Goal: Transaction & Acquisition: Purchase product/service

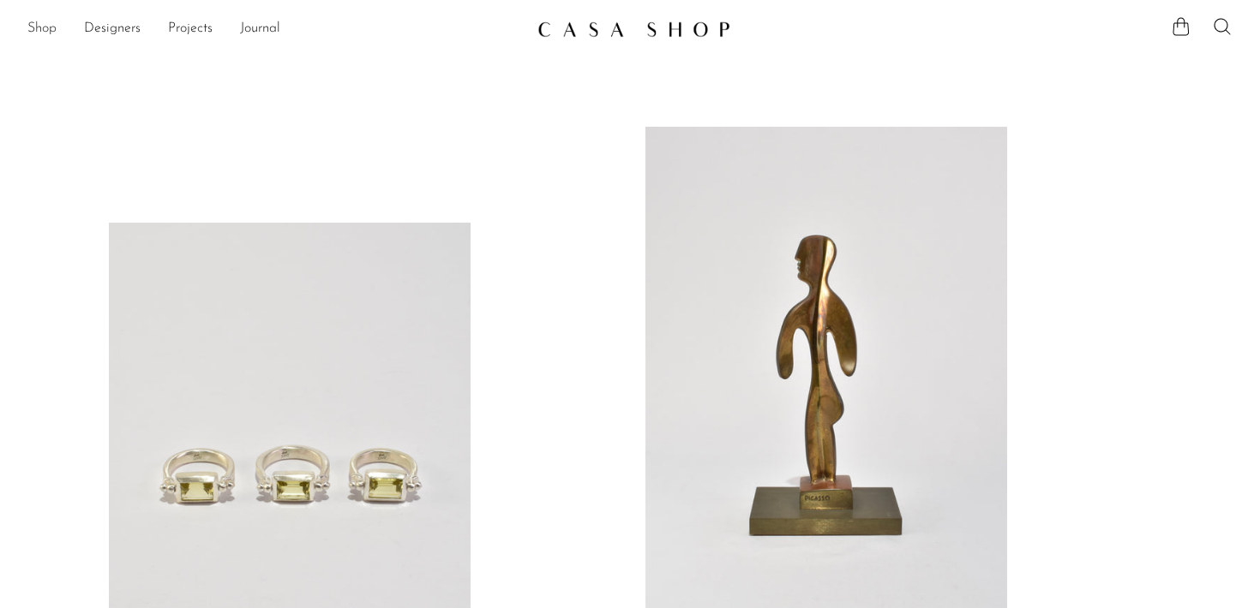
click at [52, 29] on link "Shop" at bounding box center [41, 29] width 29 height 22
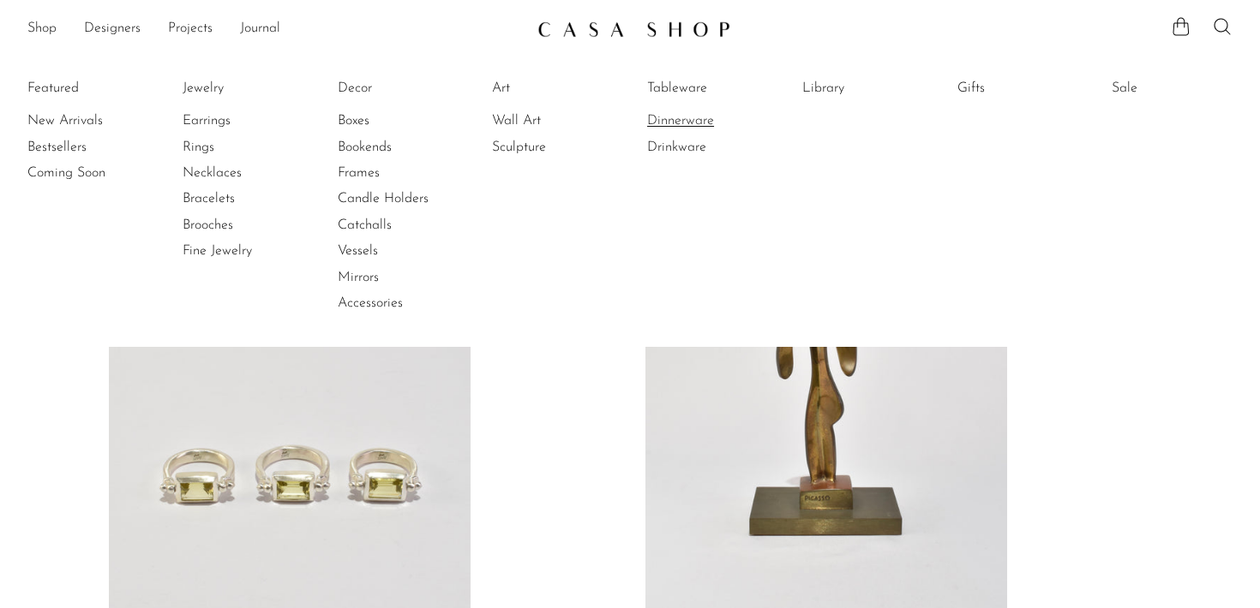
click at [698, 127] on link "Dinnerware" at bounding box center [711, 120] width 129 height 19
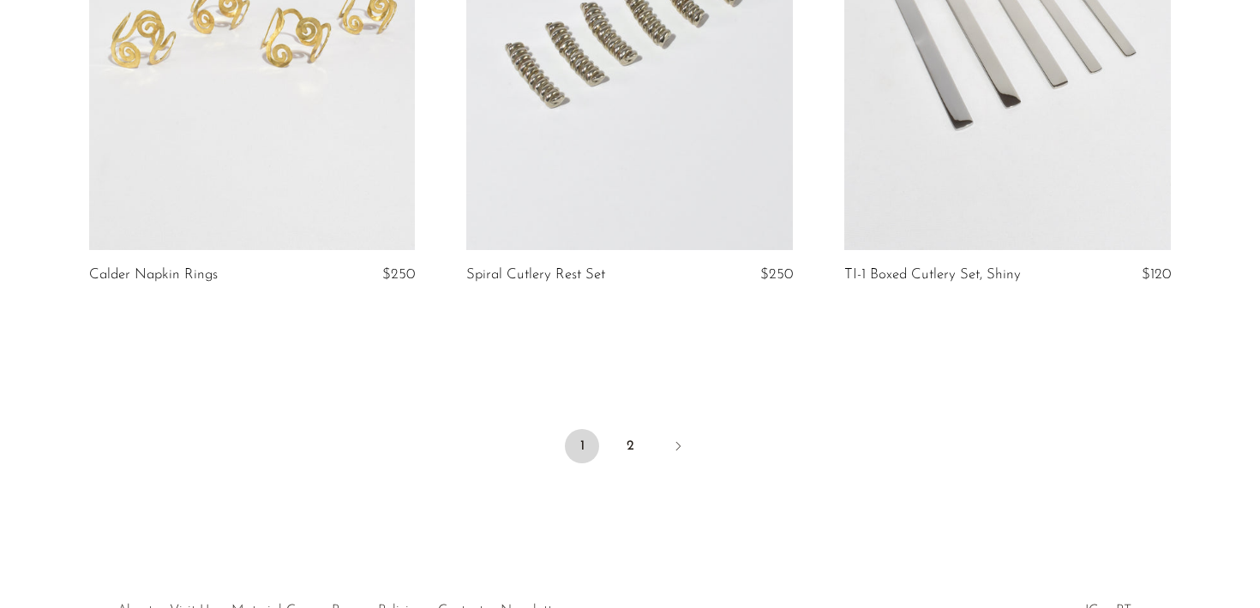
scroll to position [6397, 0]
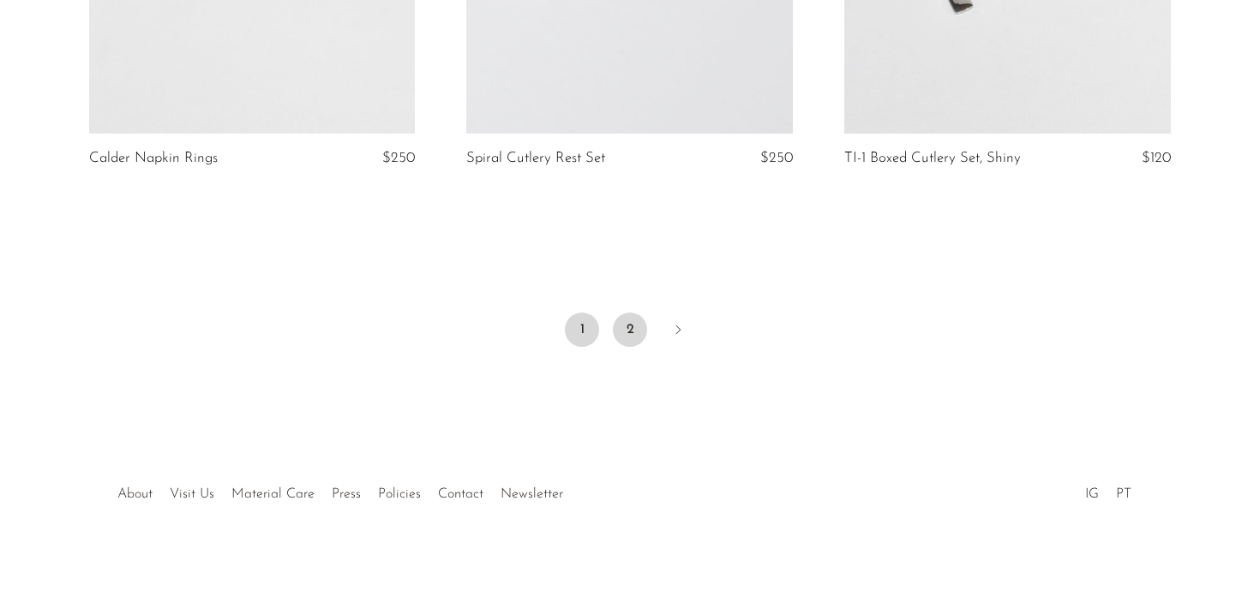
click at [630, 324] on link "2" at bounding box center [630, 330] width 34 height 34
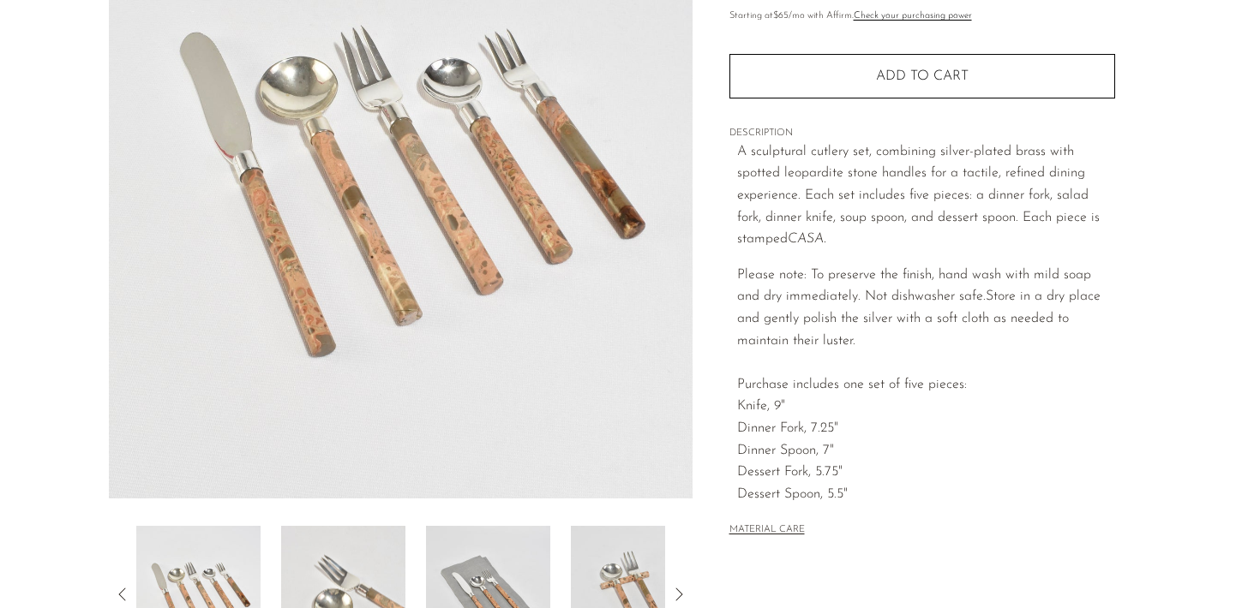
scroll to position [498, 0]
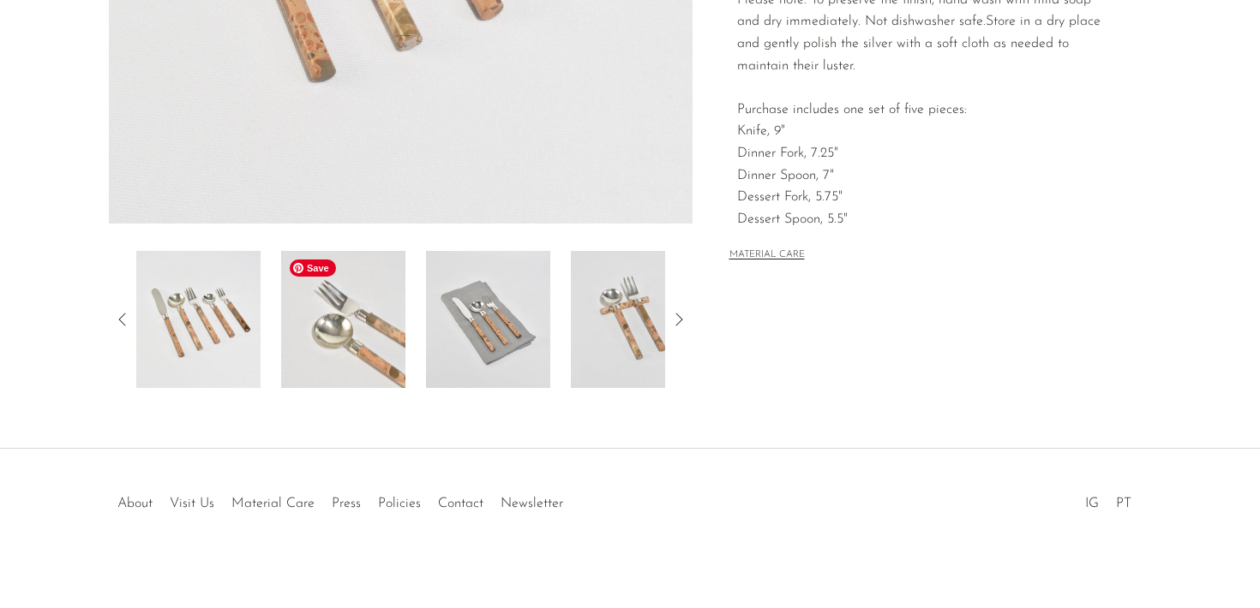
click at [394, 328] on img at bounding box center [343, 319] width 124 height 137
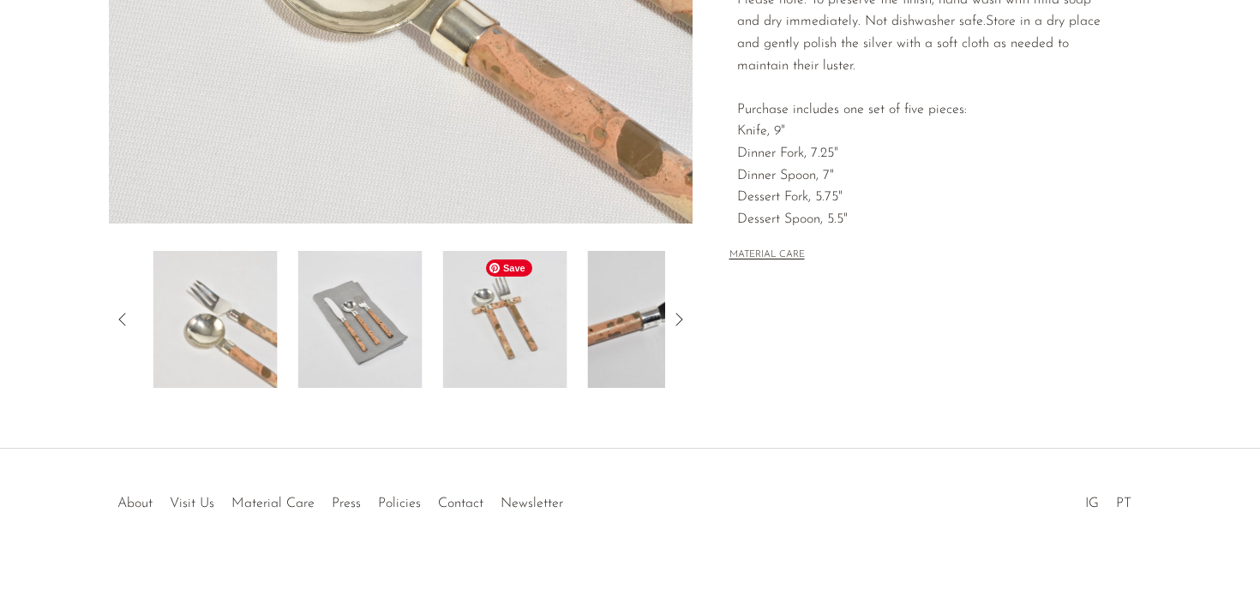
click at [435, 326] on div at bounding box center [400, 319] width 529 height 137
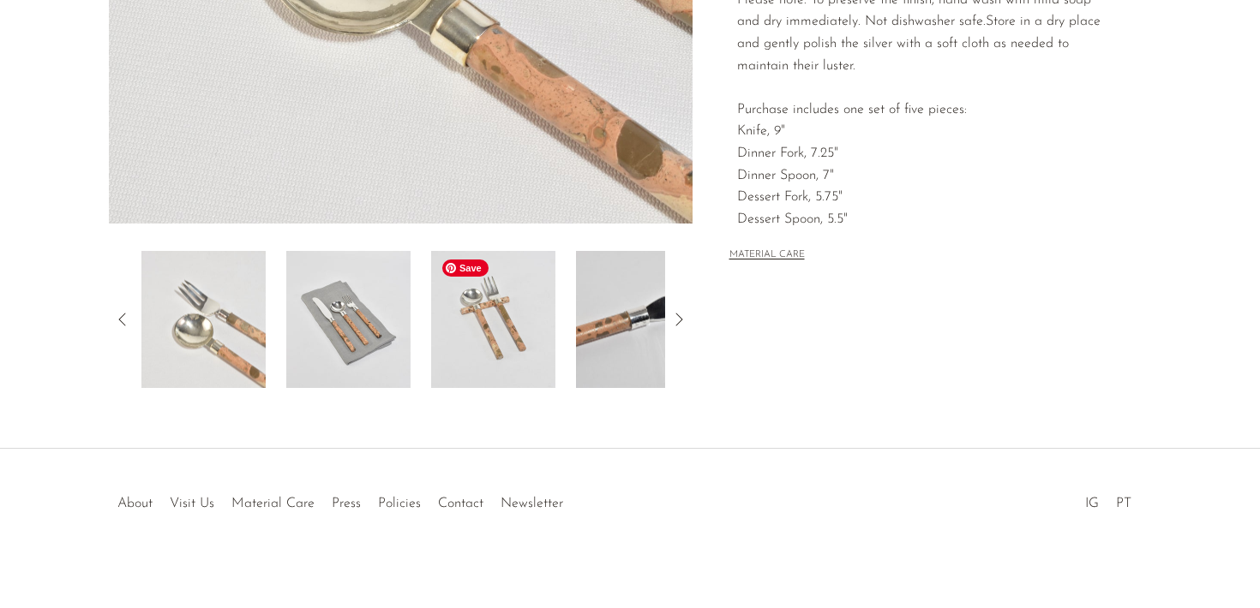
click at [478, 344] on img at bounding box center [493, 319] width 124 height 137
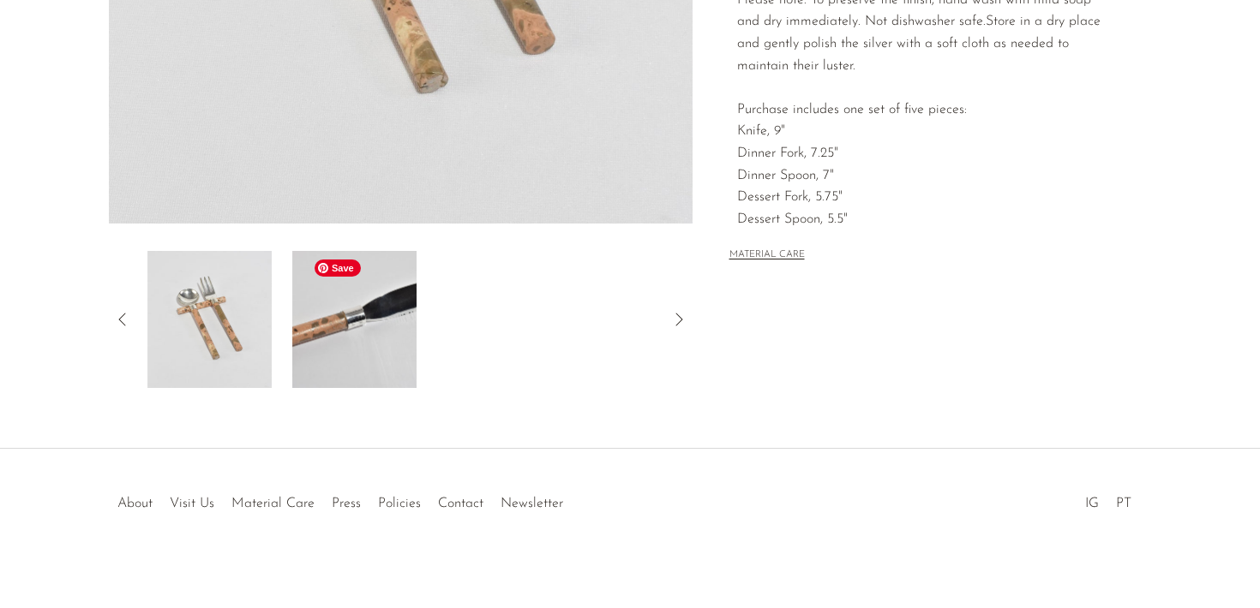
click at [360, 319] on img at bounding box center [354, 319] width 124 height 137
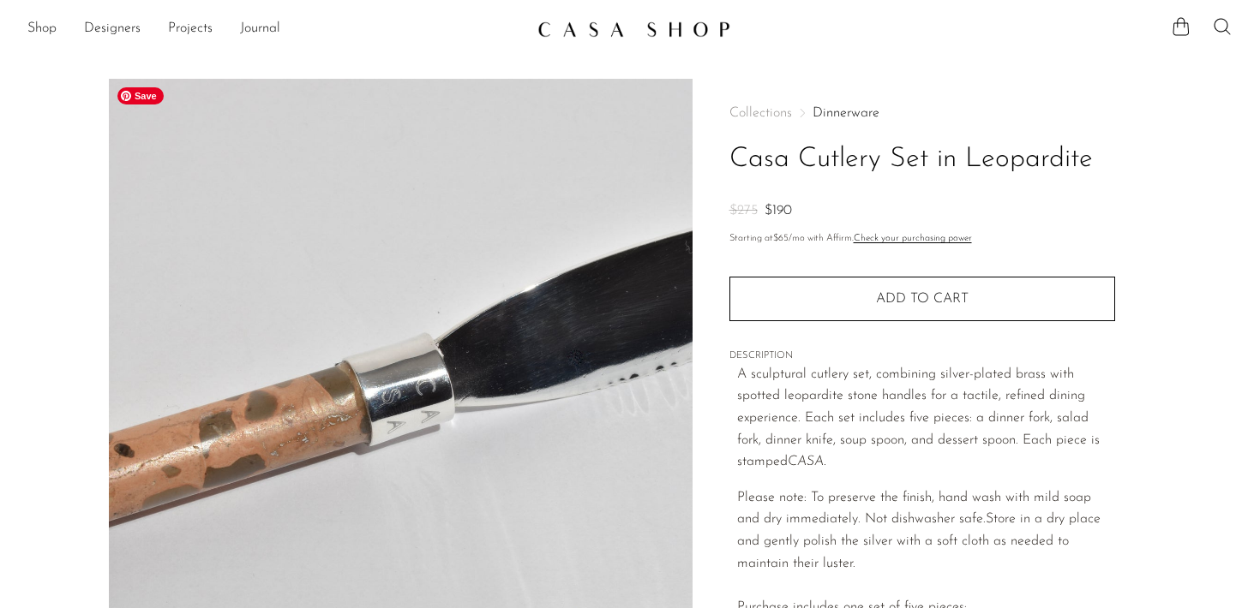
scroll to position [89, 0]
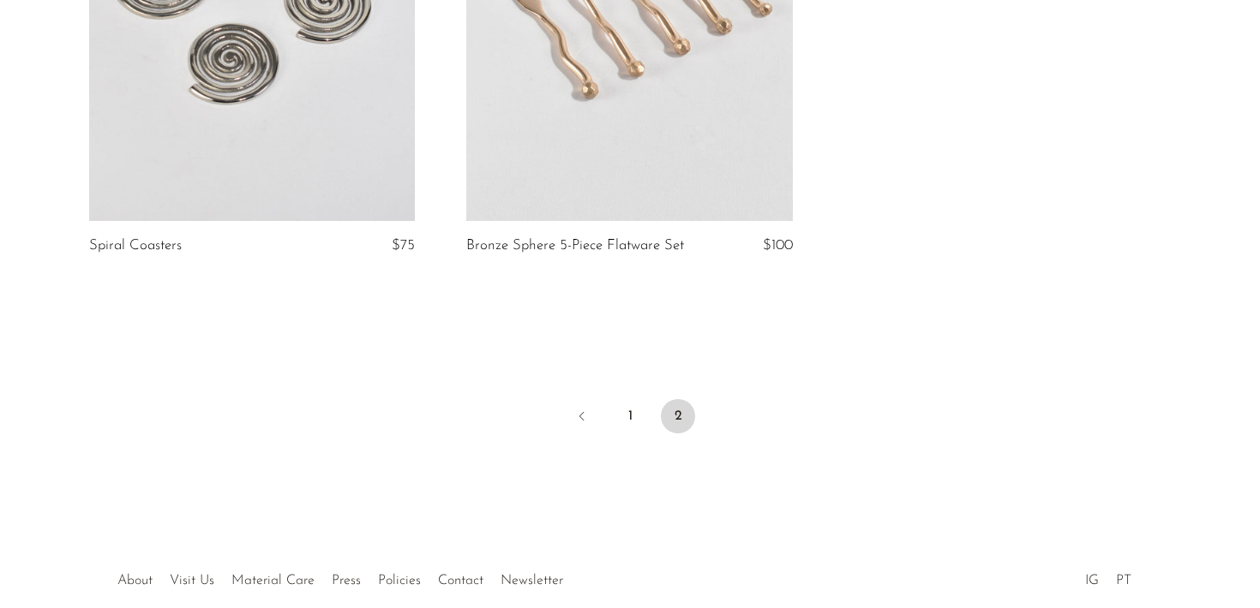
scroll to position [926, 0]
